Goal: Complete application form

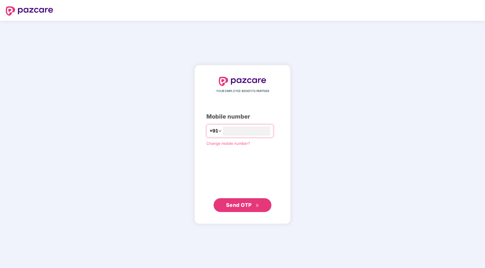
type input "**********"
click at [237, 207] on span "Send OTP" at bounding box center [239, 205] width 26 height 6
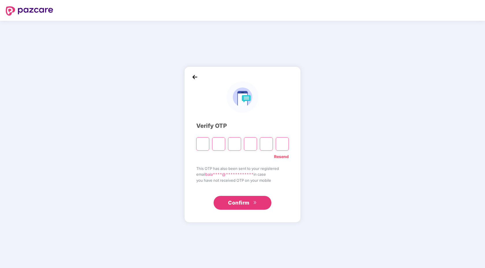
type input "*"
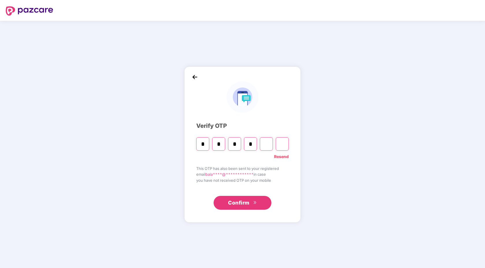
type input "*"
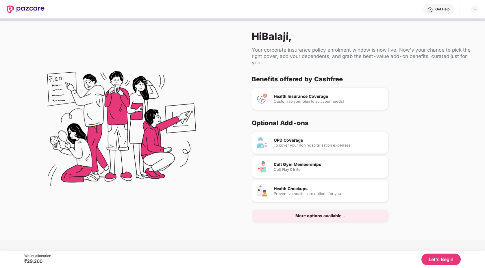
click at [446, 259] on button "Let's Begin" at bounding box center [440, 260] width 39 height 12
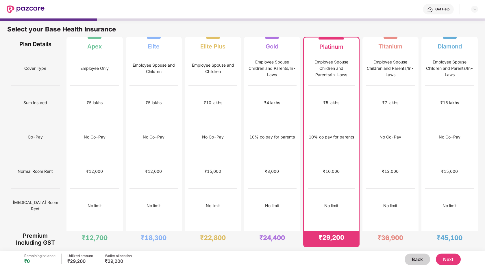
click at [457, 260] on button "Next" at bounding box center [447, 260] width 25 height 12
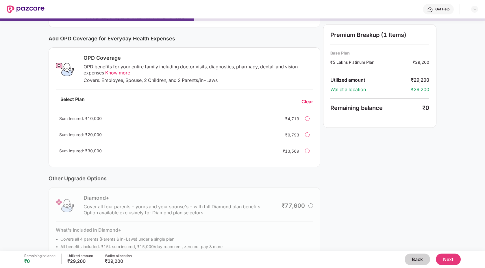
scroll to position [86, 0]
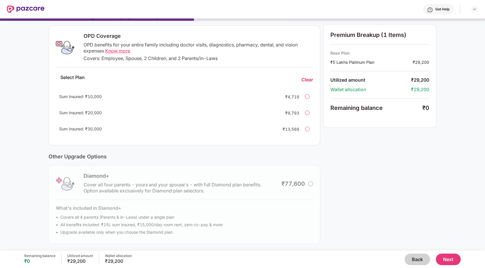
click at [450, 258] on button "Next" at bounding box center [447, 260] width 25 height 12
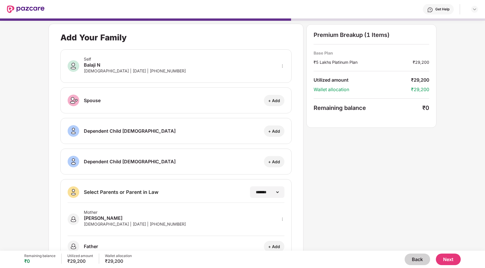
scroll to position [22, 0]
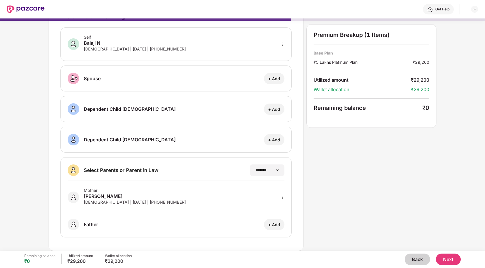
click at [281, 198] on icon "more" at bounding box center [282, 197] width 4 height 4
click at [281, 197] on icon "more" at bounding box center [282, 197] width 4 height 4
click at [281, 196] on icon "more" at bounding box center [282, 197] width 4 height 4
click at [275, 205] on img at bounding box center [274, 206] width 5 height 5
select select "******"
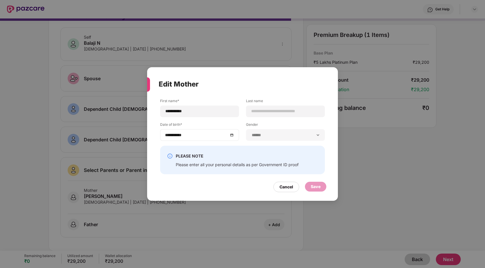
click at [178, 135] on input "**********" at bounding box center [196, 135] width 63 height 6
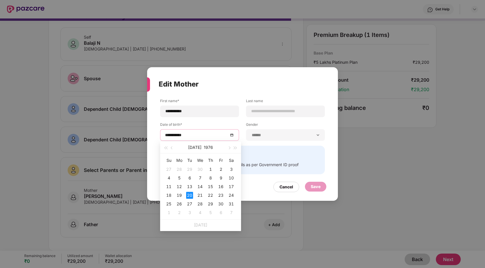
click at [178, 135] on input "**********" at bounding box center [196, 135] width 63 height 6
click at [293, 142] on div "**********" at bounding box center [242, 121] width 165 height 47
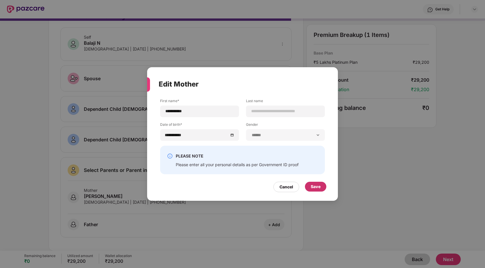
click at [320, 187] on div "Save" at bounding box center [315, 187] width 10 height 6
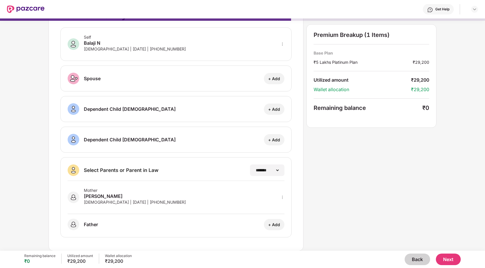
scroll to position [0, 0]
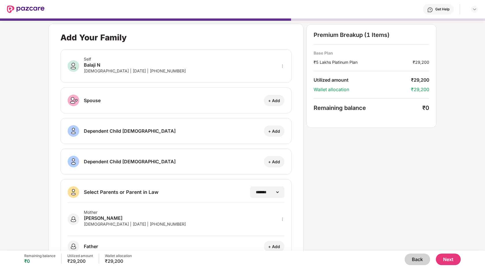
click at [452, 260] on button "Next" at bounding box center [447, 260] width 25 height 12
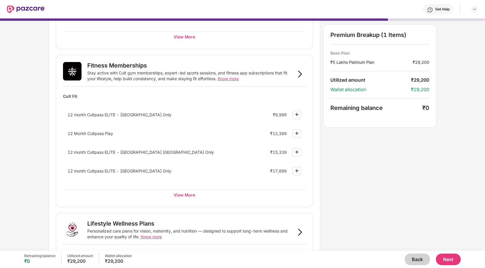
scroll to position [194, 0]
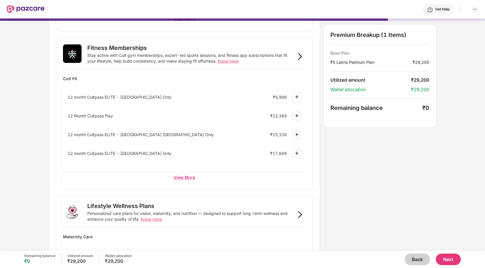
click at [189, 176] on div "View More" at bounding box center [184, 177] width 243 height 10
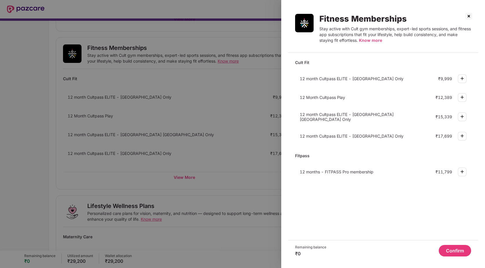
click at [202, 93] on div at bounding box center [242, 134] width 485 height 268
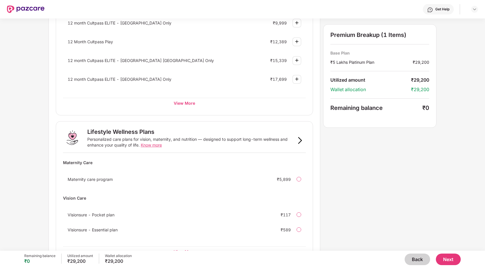
scroll to position [289, 0]
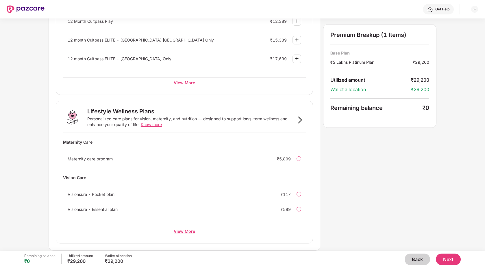
click at [187, 231] on div "View More" at bounding box center [184, 231] width 243 height 10
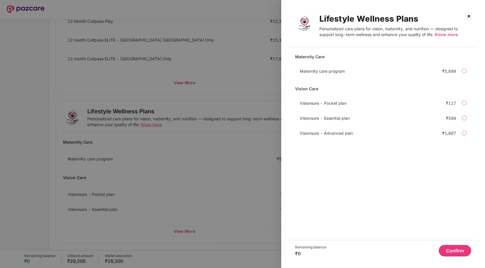
click at [198, 178] on div at bounding box center [242, 134] width 485 height 268
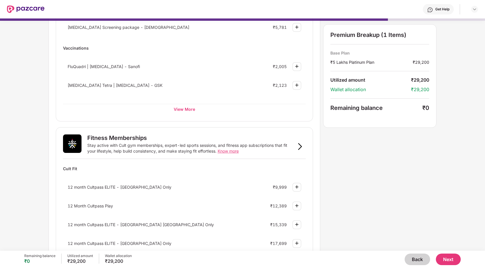
scroll to position [0, 0]
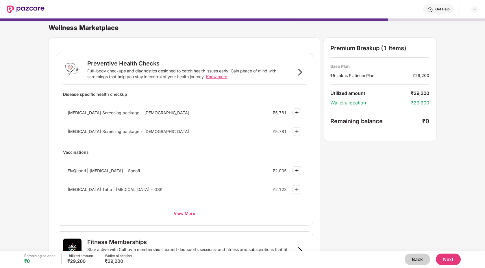
click at [452, 262] on button "Next" at bounding box center [447, 260] width 25 height 12
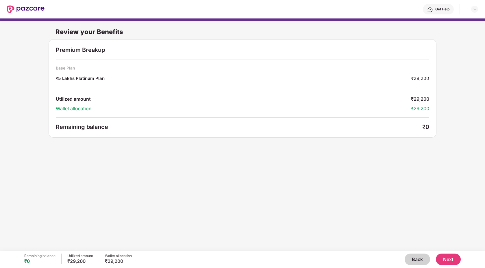
click at [447, 258] on button "Next" at bounding box center [447, 260] width 25 height 12
